Goal: Communication & Community: Answer question/provide support

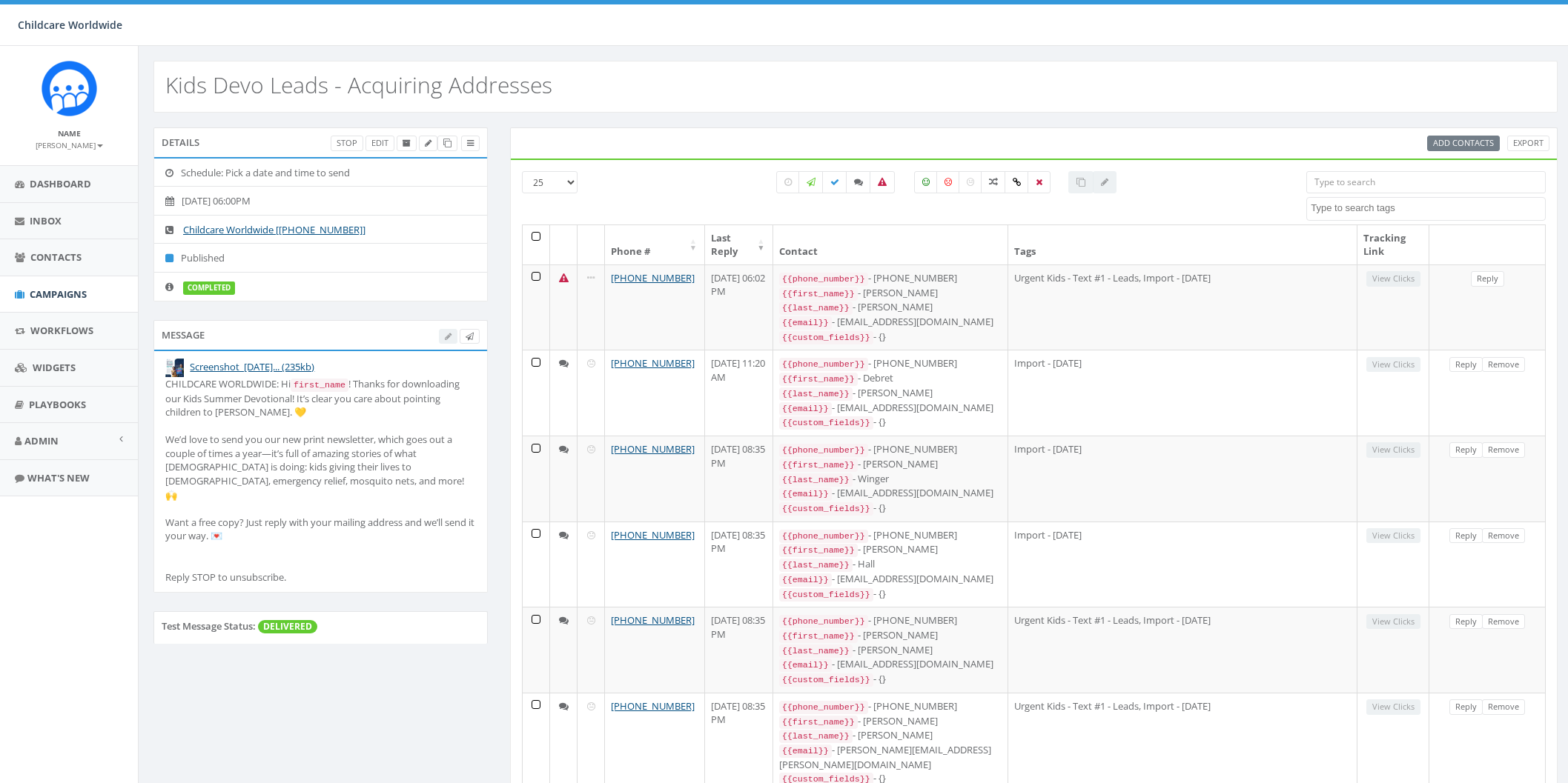
select select
click at [74, 299] on span "Campaigns" at bounding box center [58, 294] width 57 height 13
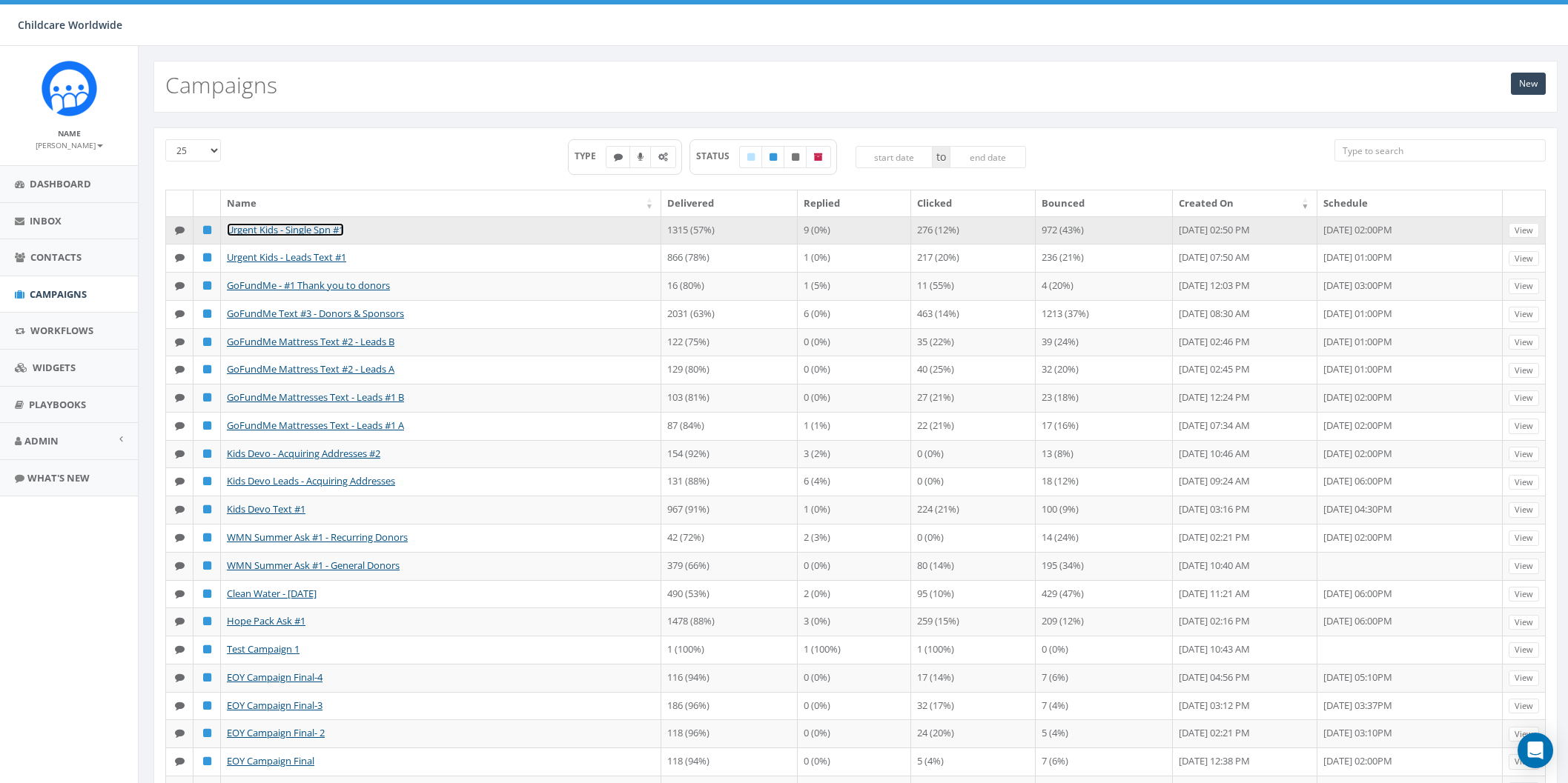
click at [311, 230] on link "Urgent Kids - Single Spn #1" at bounding box center [285, 230] width 117 height 13
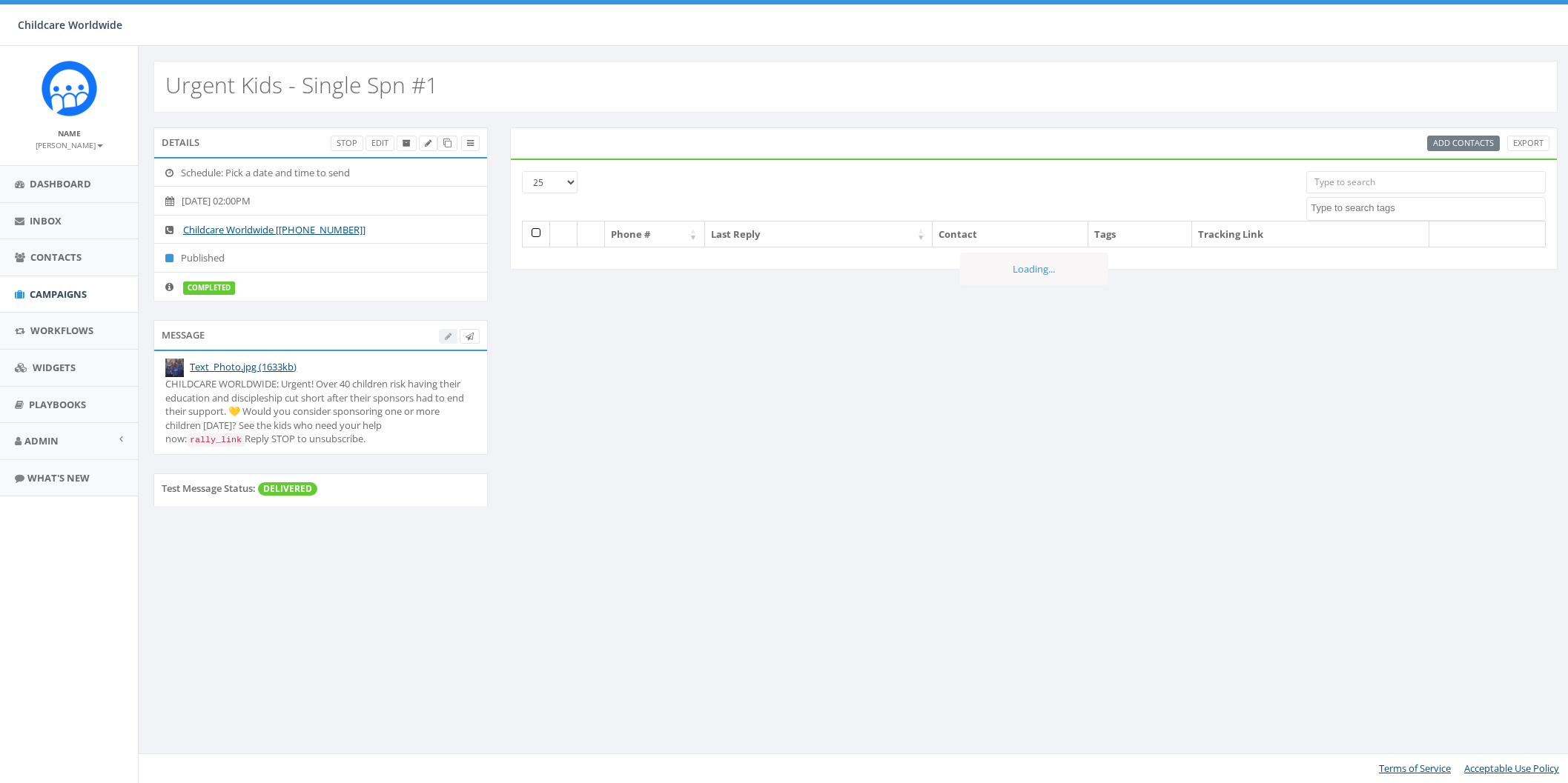
select select
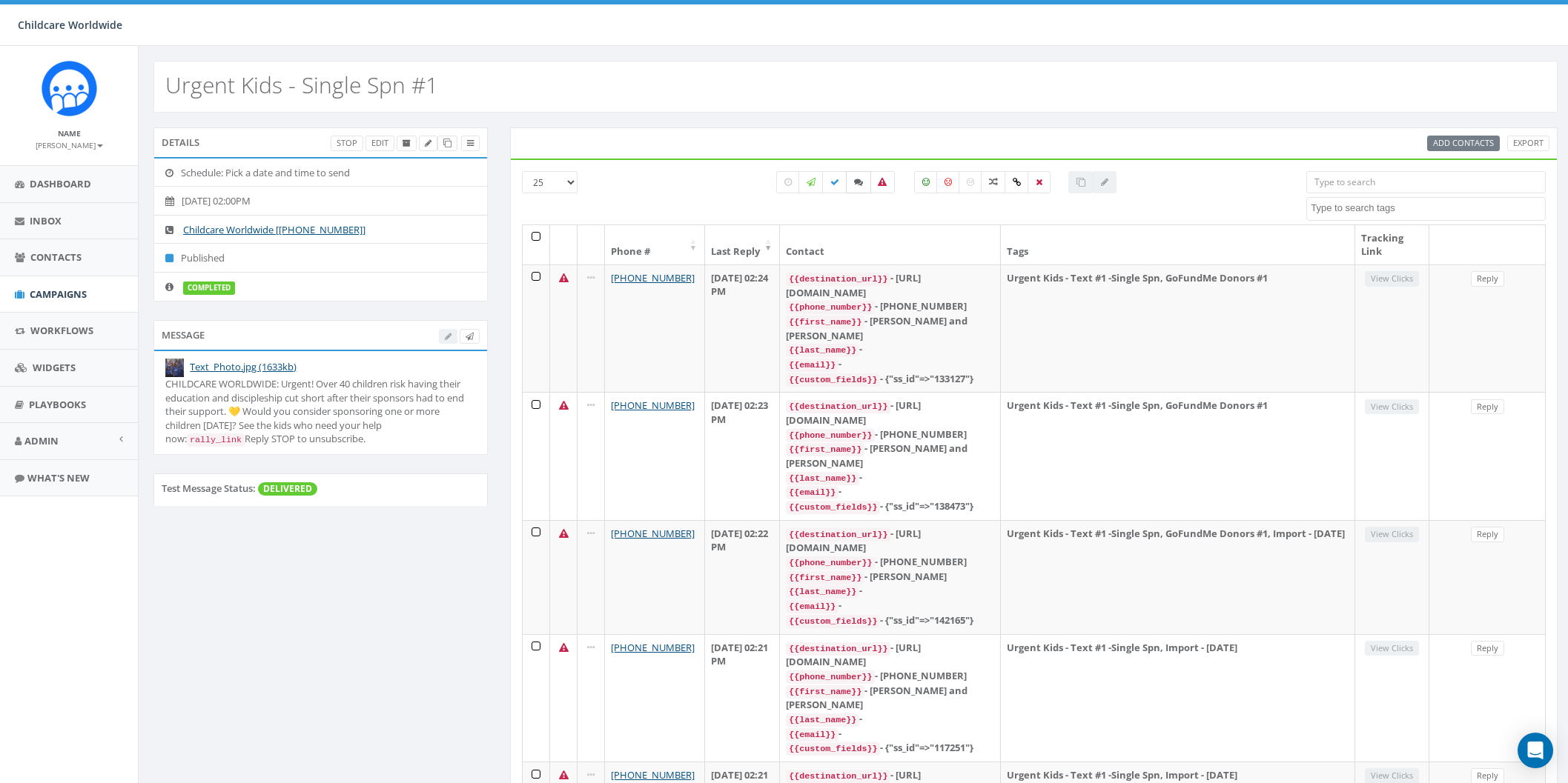
click at [856, 178] on icon at bounding box center [858, 182] width 9 height 9
checkbox input "true"
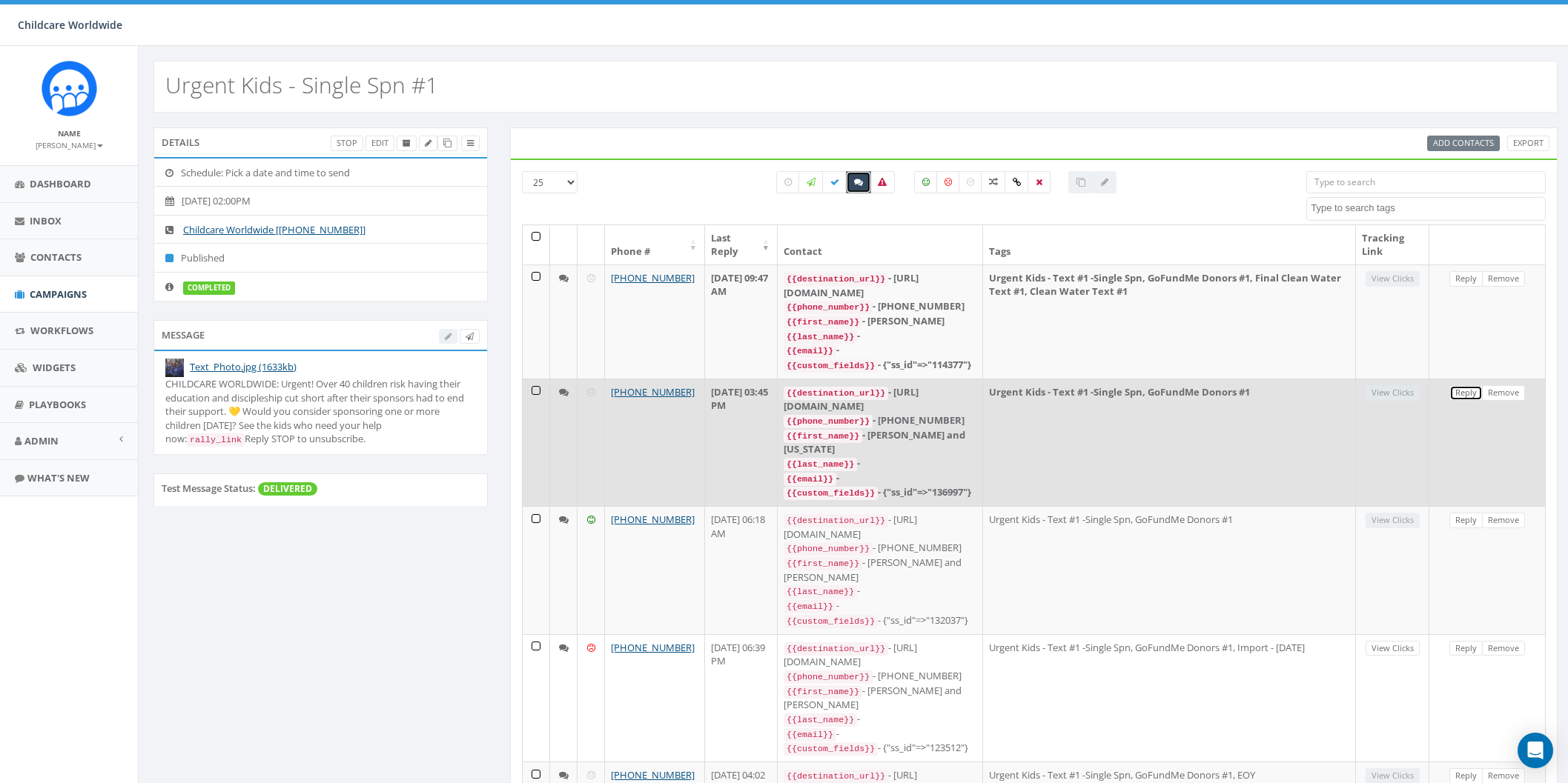
click at [1465, 395] on link "Reply" at bounding box center [1466, 393] width 34 height 16
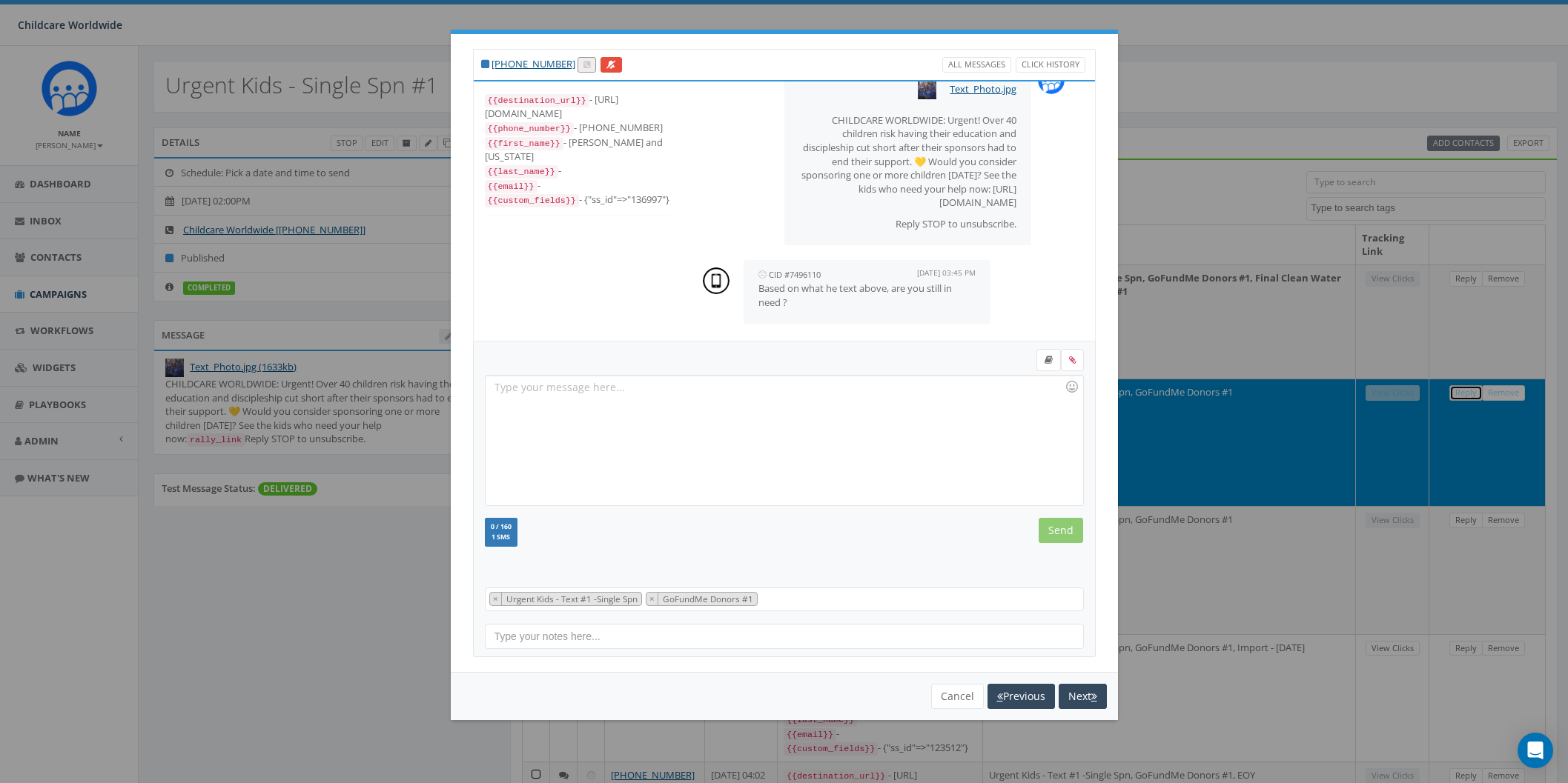
scroll to position [40, 0]
click at [853, 443] on div at bounding box center [783, 441] width 596 height 130
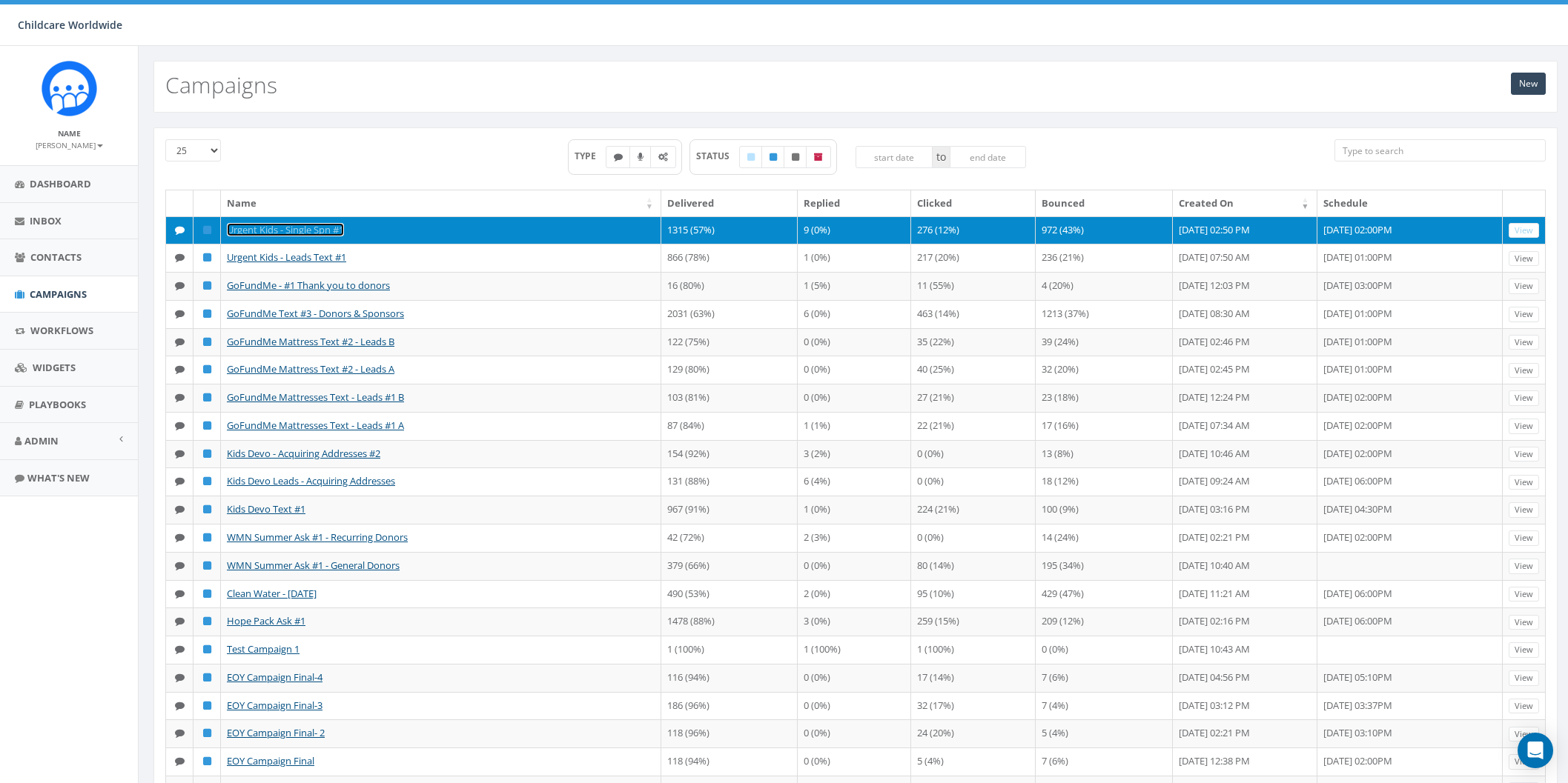
click at [309, 231] on link "Urgent Kids - Single Spn #1" at bounding box center [285, 230] width 117 height 13
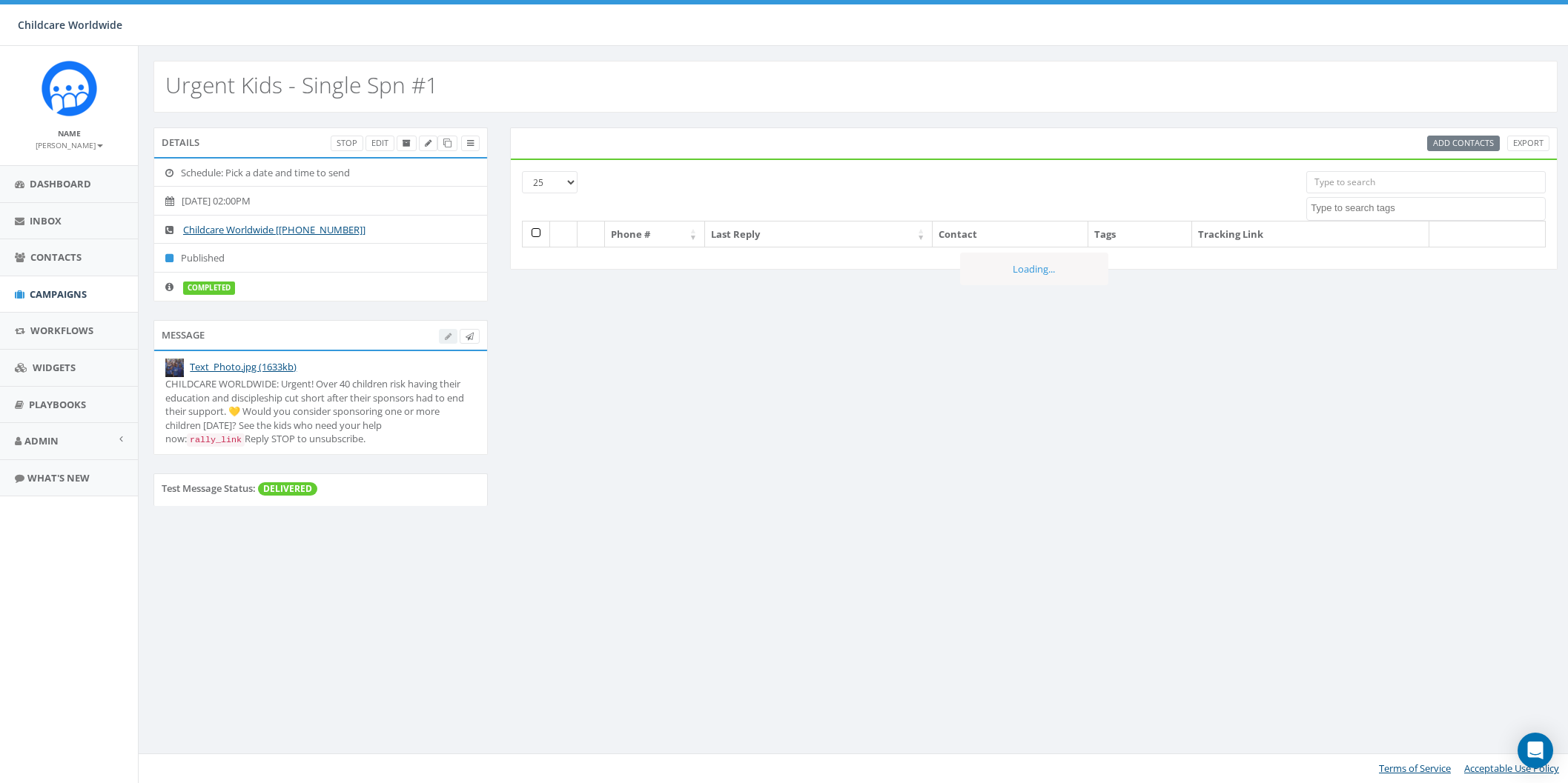
select select
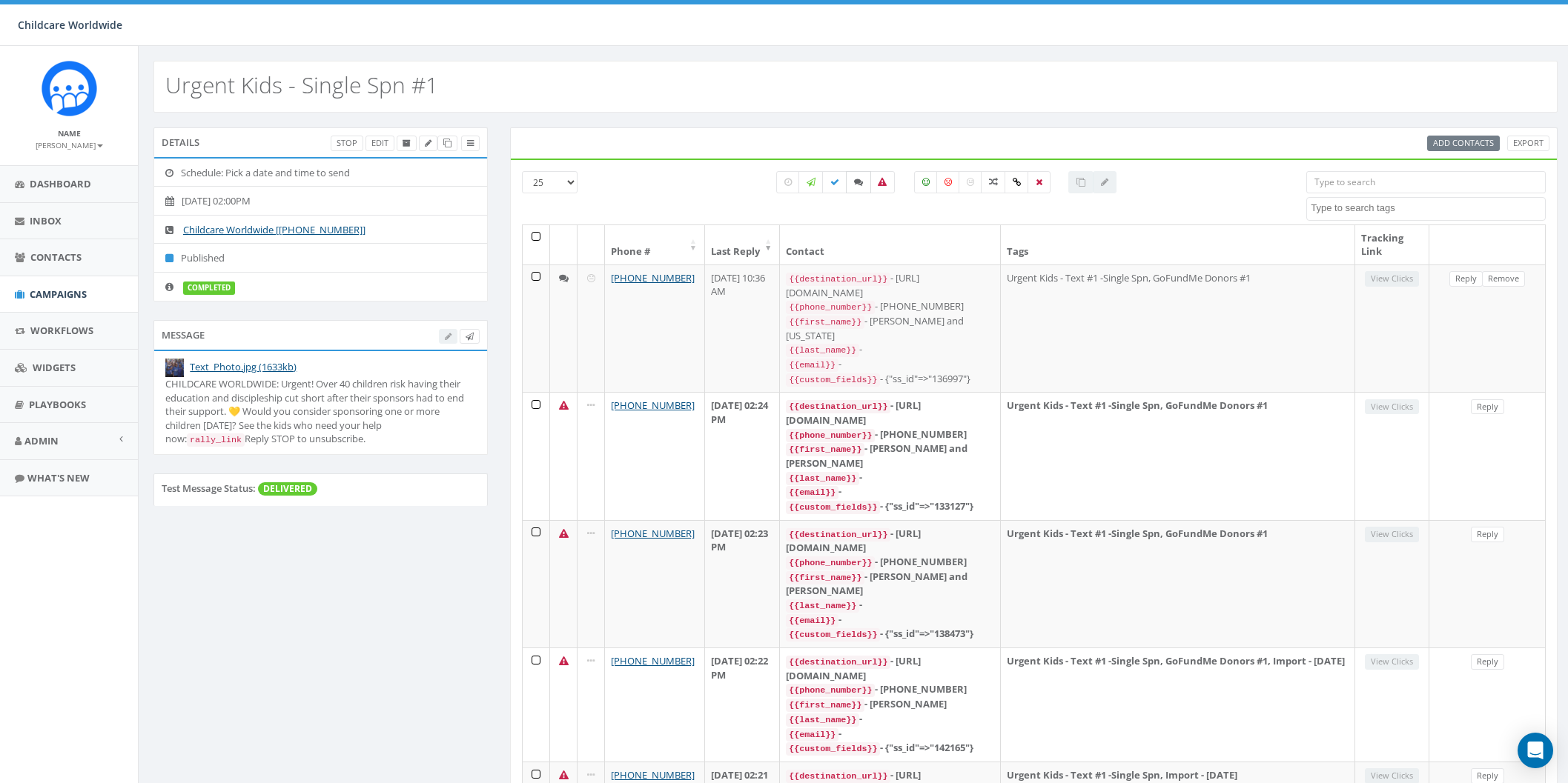
click at [855, 181] on icon at bounding box center [858, 182] width 9 height 9
checkbox input "true"
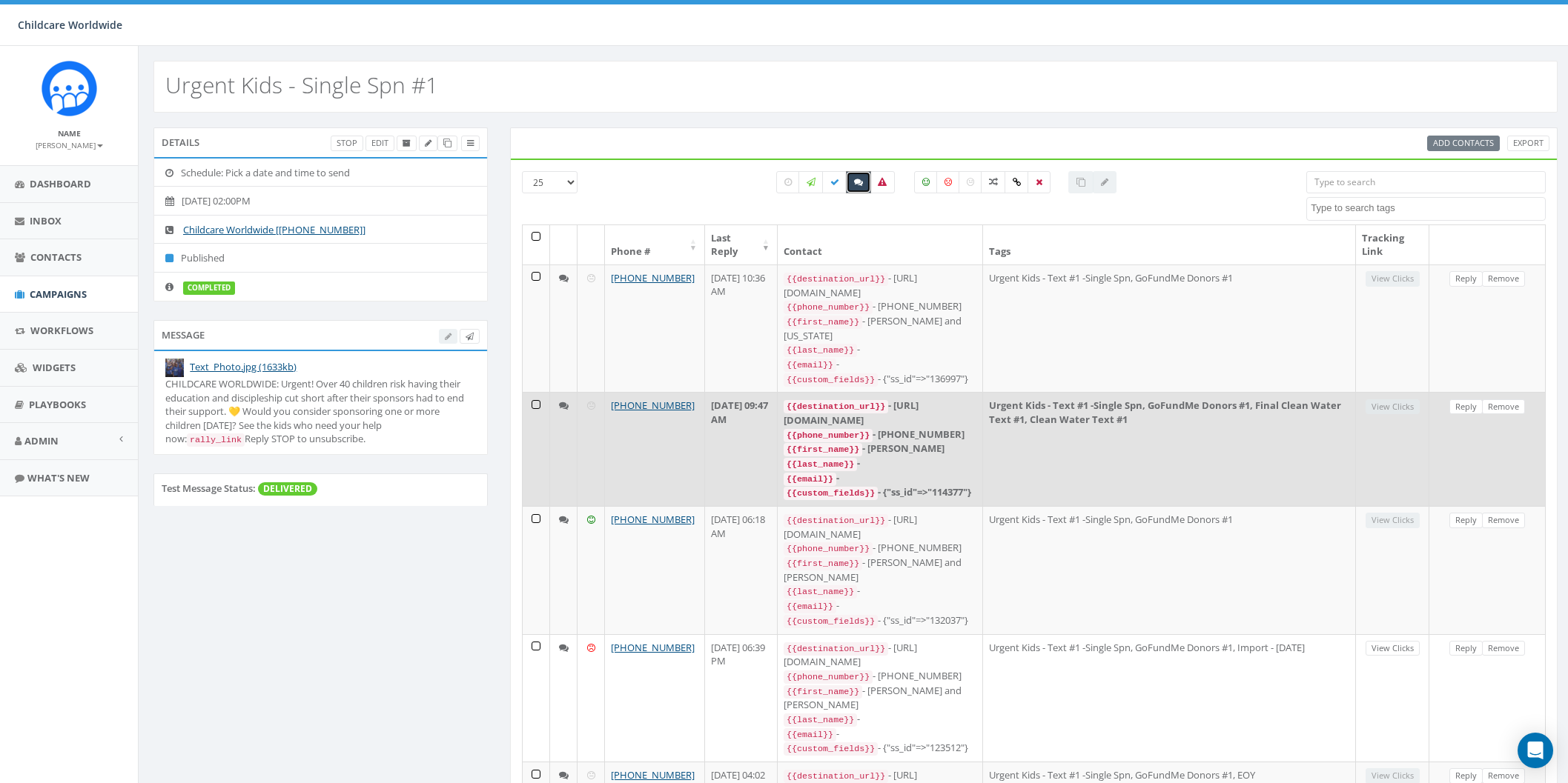
click at [1156, 419] on td "Urgent Kids - Text #1 -Single Spn, GoFundMe Donors #1, Final Clean Water Text #…" at bounding box center [1169, 449] width 373 height 114
click at [1472, 399] on link "Reply" at bounding box center [1466, 407] width 34 height 16
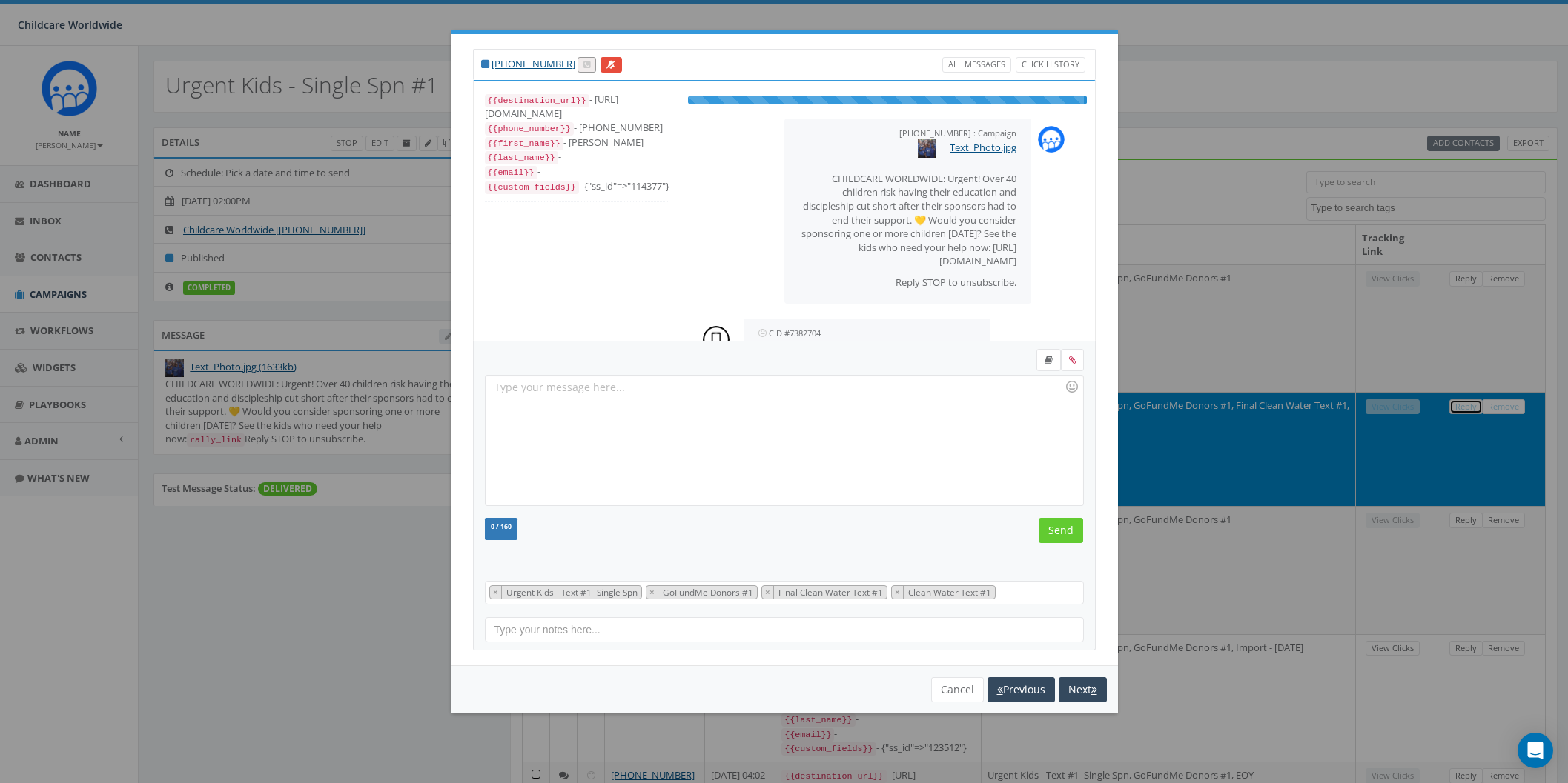
scroll to position [40, 0]
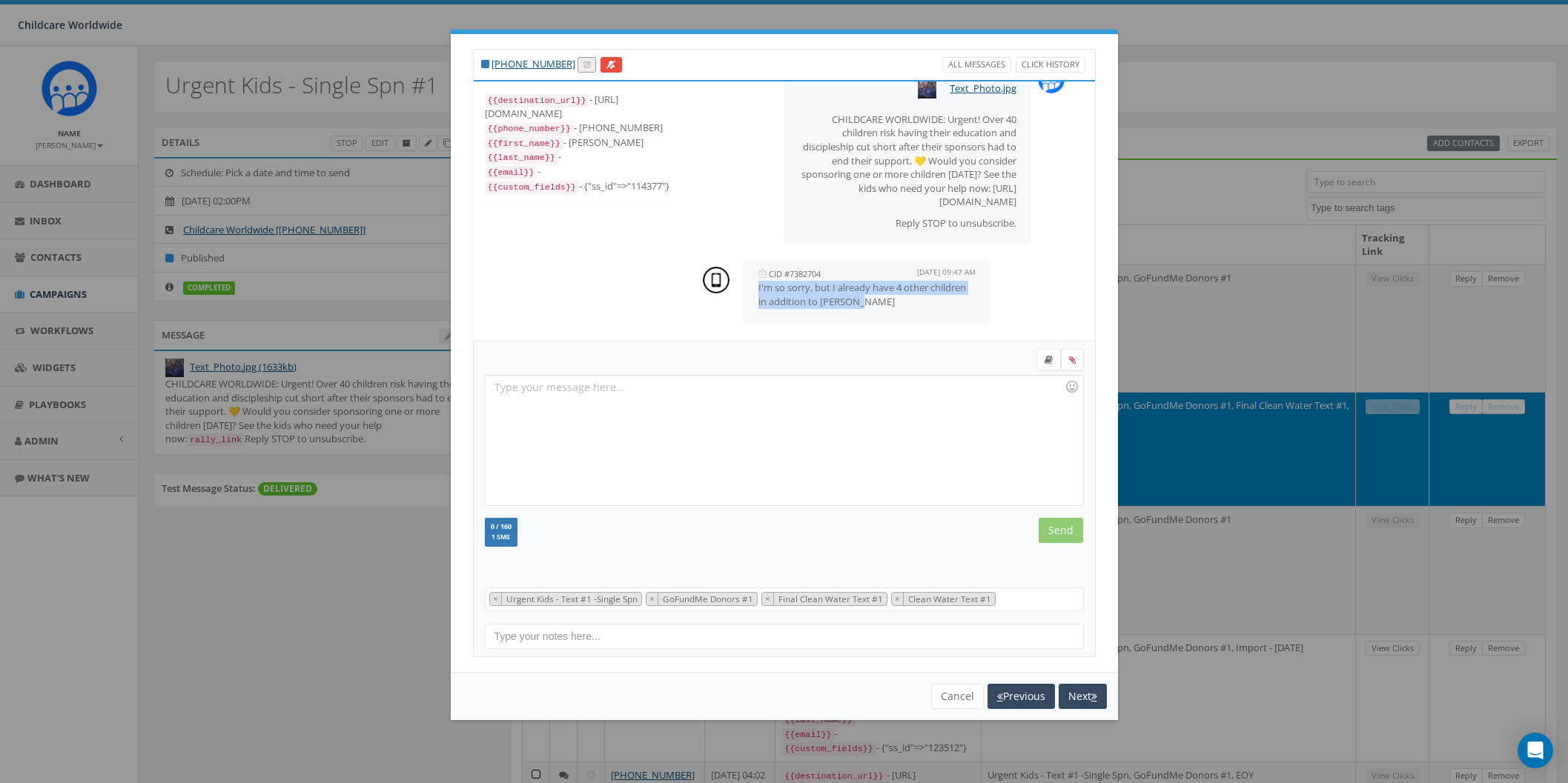
drag, startPoint x: 923, startPoint y: 300, endPoint x: 754, endPoint y: 288, distance: 169.4
click at [754, 288] on div "CID #7382704 [DATE] 09:47 AM I'm so sorry, but I already have 4 other children …" at bounding box center [867, 291] width 247 height 64
click at [949, 691] on button "Cancel" at bounding box center [957, 696] width 53 height 25
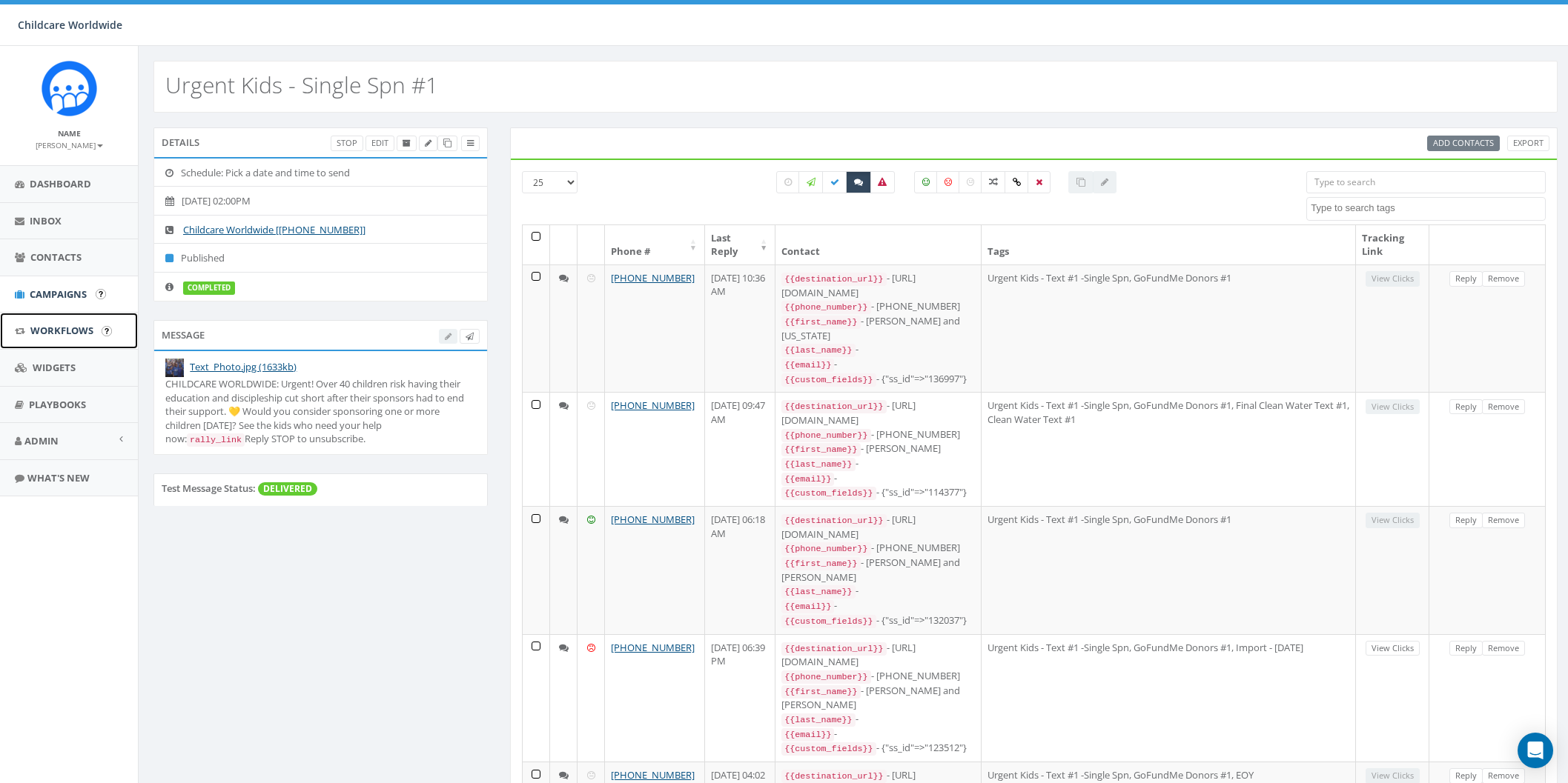
click at [62, 315] on link "Workflows" at bounding box center [69, 331] width 138 height 36
